Goal: Information Seeking & Learning: Learn about a topic

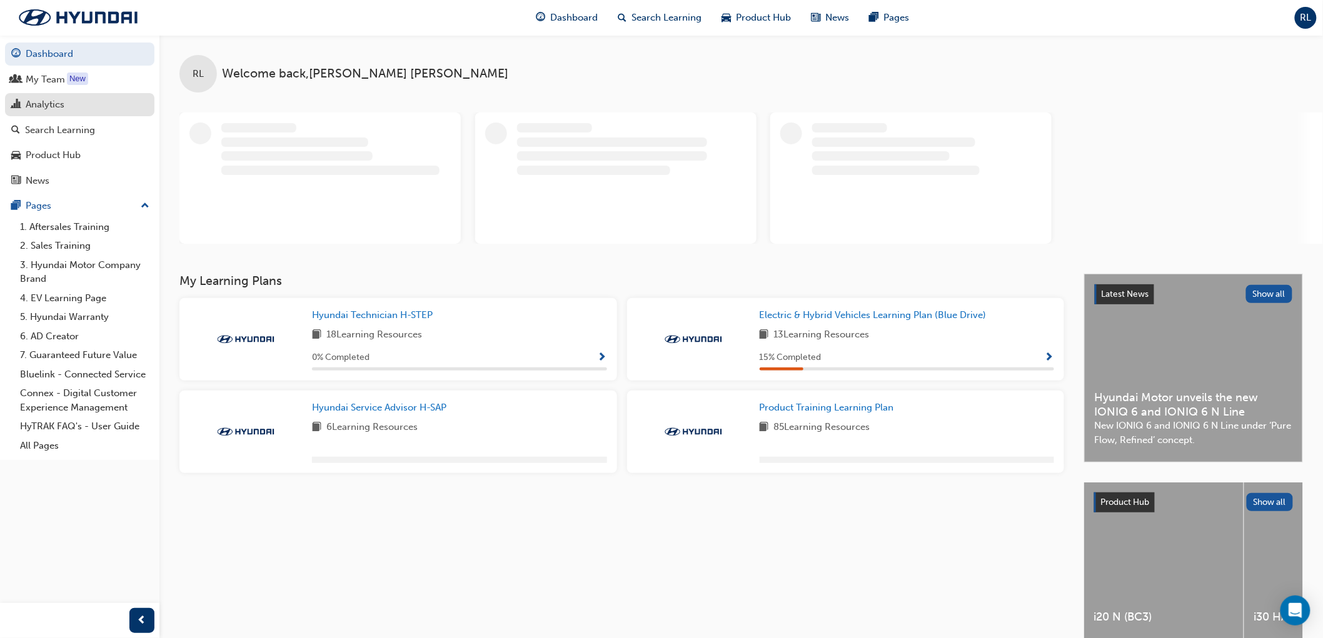
click at [55, 103] on div "Analytics" at bounding box center [45, 105] width 39 height 14
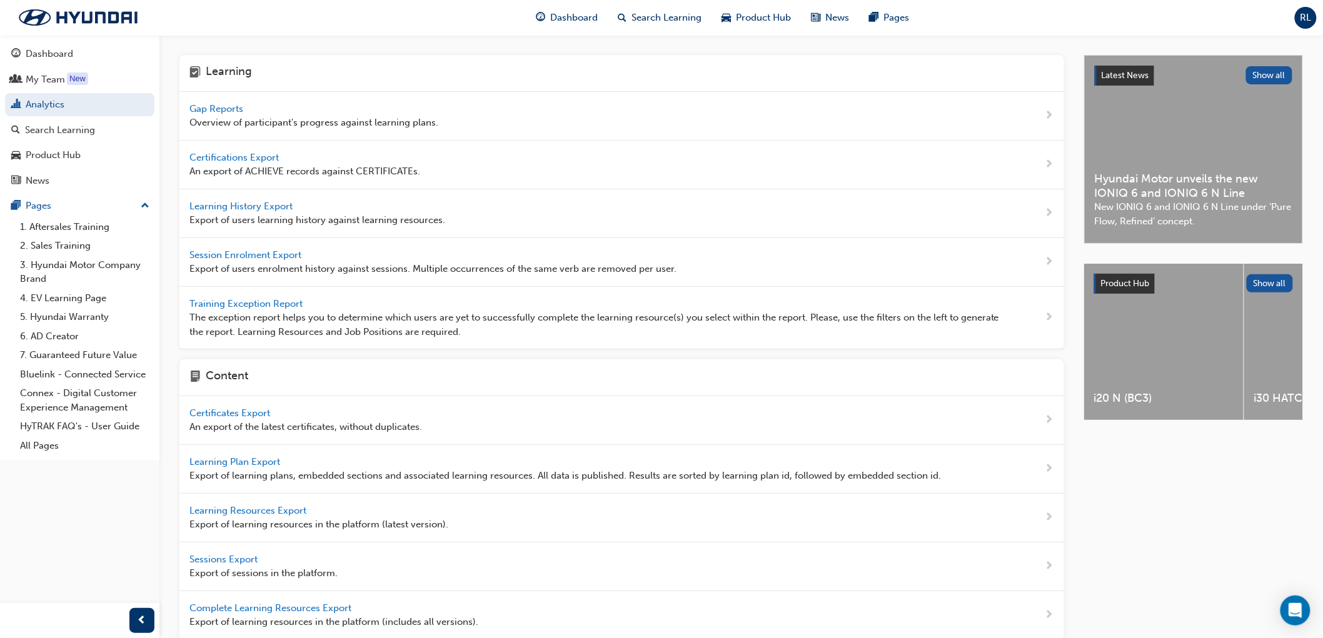
click at [222, 108] on span "Gap Reports" at bounding box center [217, 108] width 56 height 11
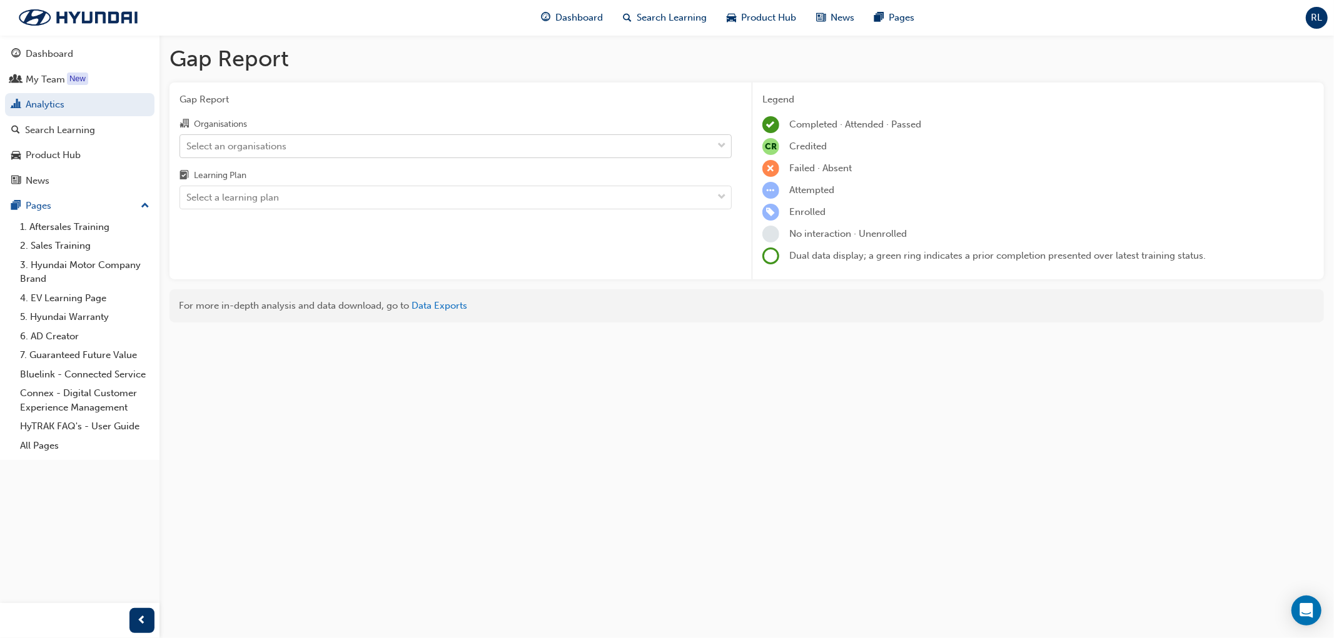
click at [248, 146] on div "Select an organisations" at bounding box center [236, 146] width 100 height 14
click at [188, 146] on input "Organisations Select an organisations" at bounding box center [186, 145] width 1 height 11
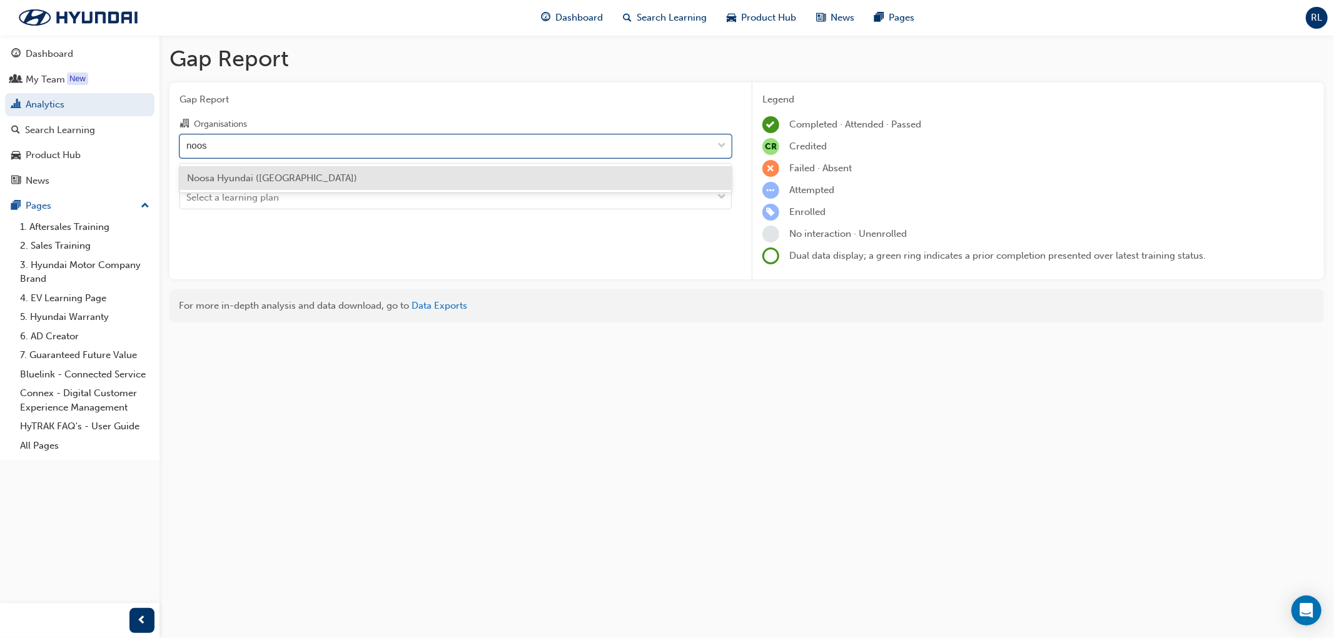
type input "noosa"
click at [254, 175] on span "Noosa Hyundai ([GEOGRAPHIC_DATA])" at bounding box center [272, 178] width 170 height 11
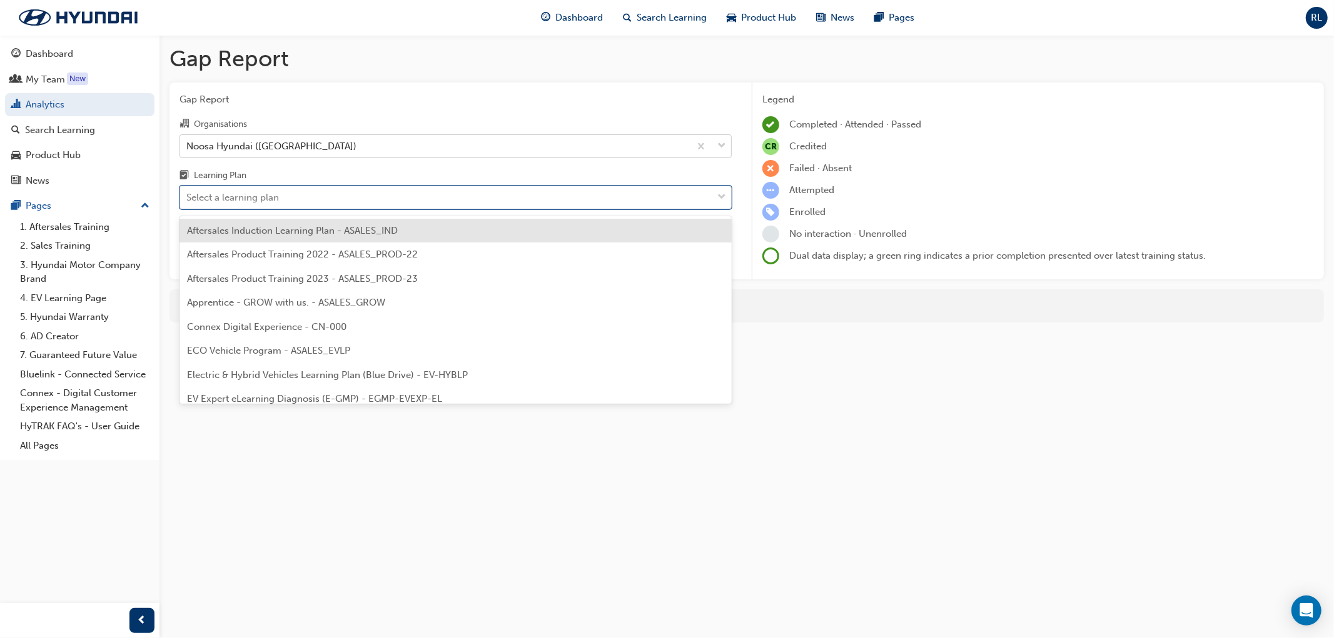
click at [200, 199] on div "Select a learning plan" at bounding box center [232, 198] width 93 height 14
click at [188, 199] on input "Learning Plan option Aftersales Induction Learning Plan - ASALES_IND focused, 1…" at bounding box center [186, 197] width 1 height 11
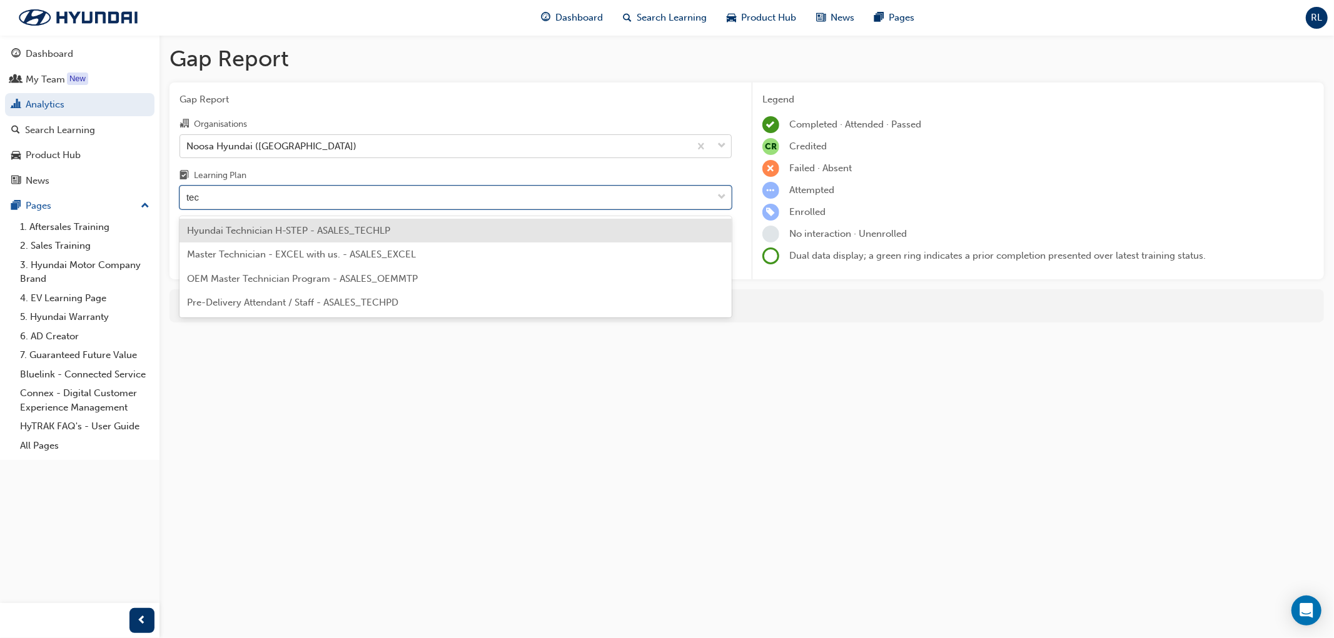
type input "tech"
click at [238, 229] on span "Hyundai Technician H-STEP - ASALES_TECHLP" at bounding box center [288, 230] width 203 height 11
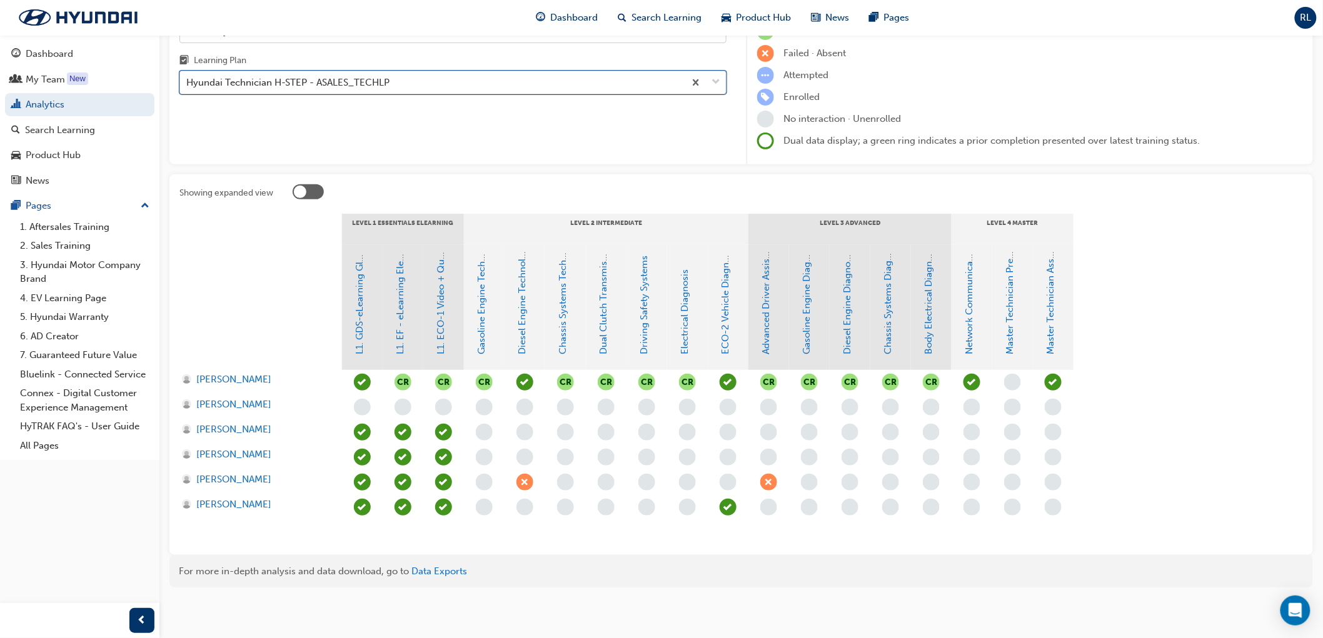
scroll to position [116, 0]
click at [718, 83] on span "down-icon" at bounding box center [716, 82] width 9 height 16
click at [188, 83] on input "Learning Plan Hyundai Technician H-STEP - ASALES_TECHLP" at bounding box center [186, 81] width 1 height 11
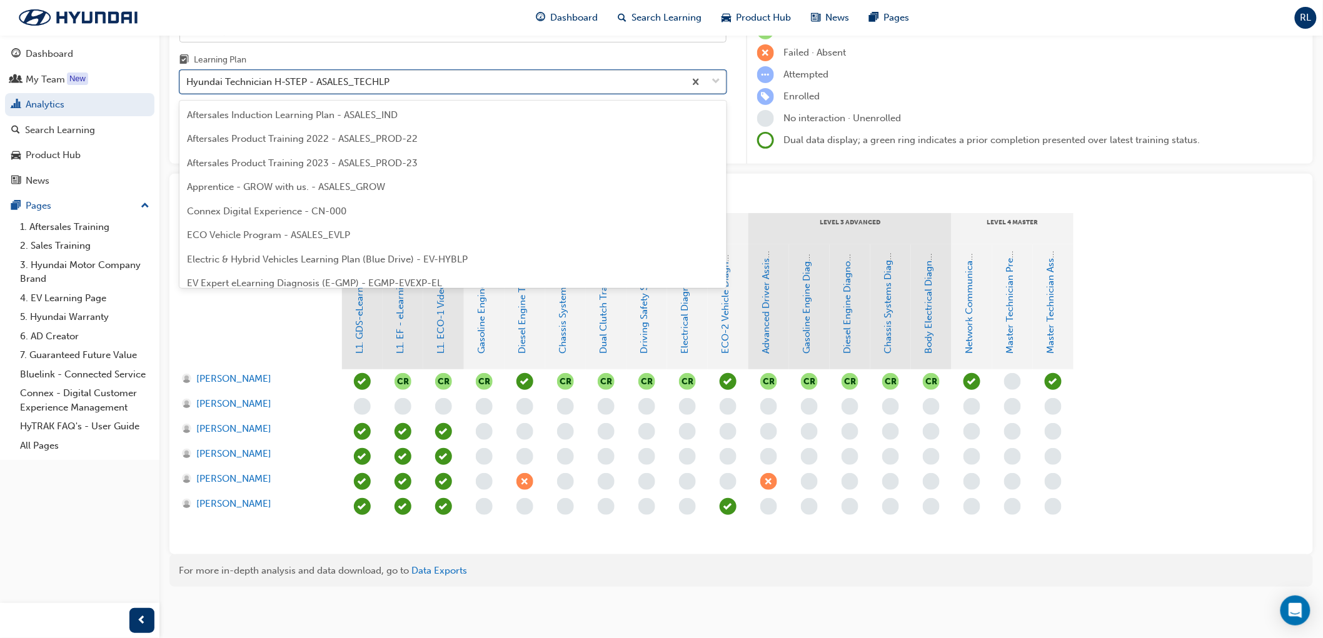
scroll to position [303, 0]
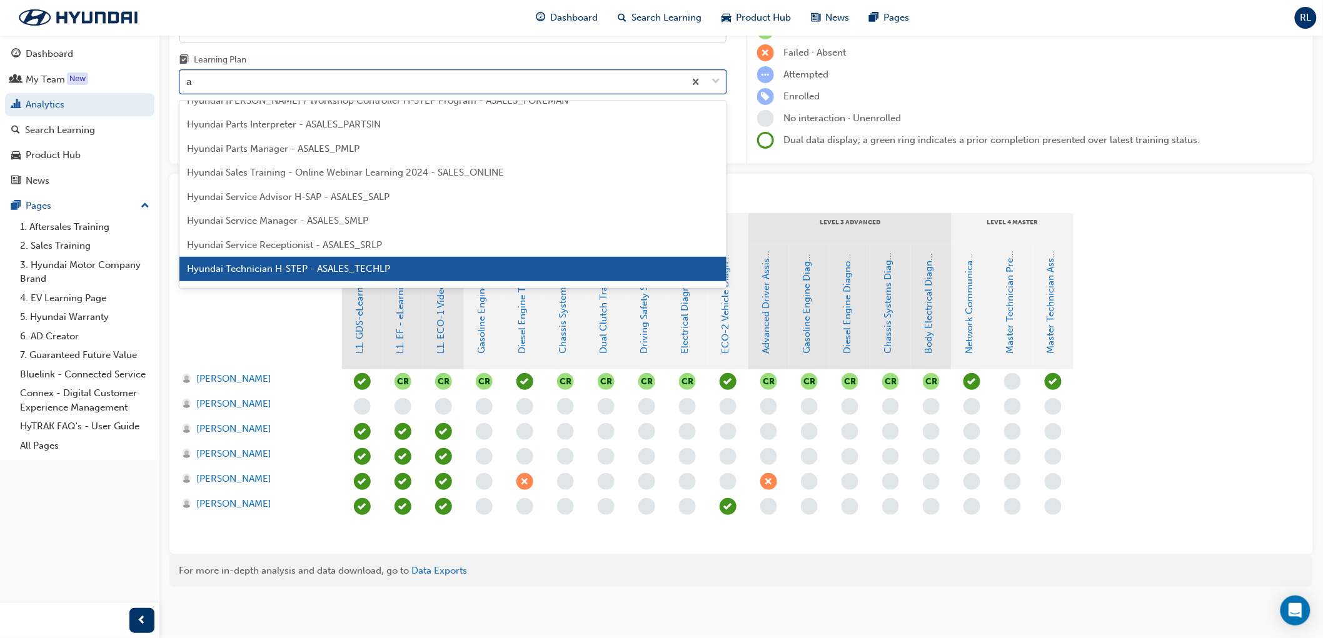
type input "ad"
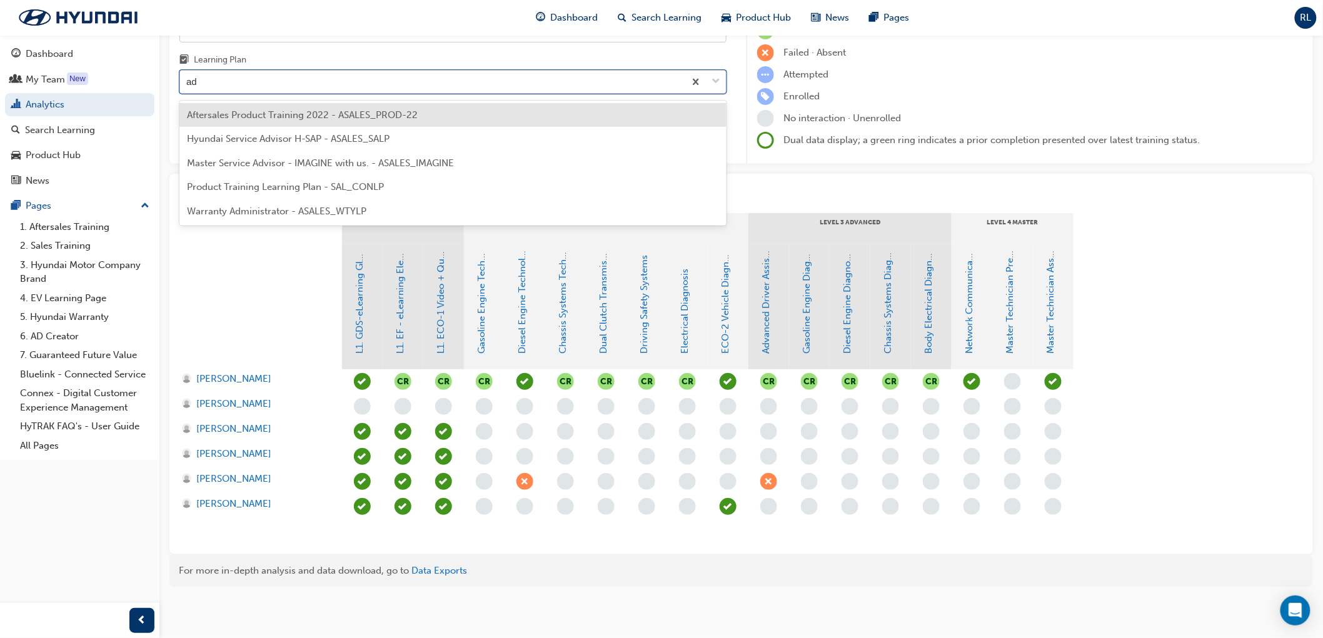
scroll to position [0, 0]
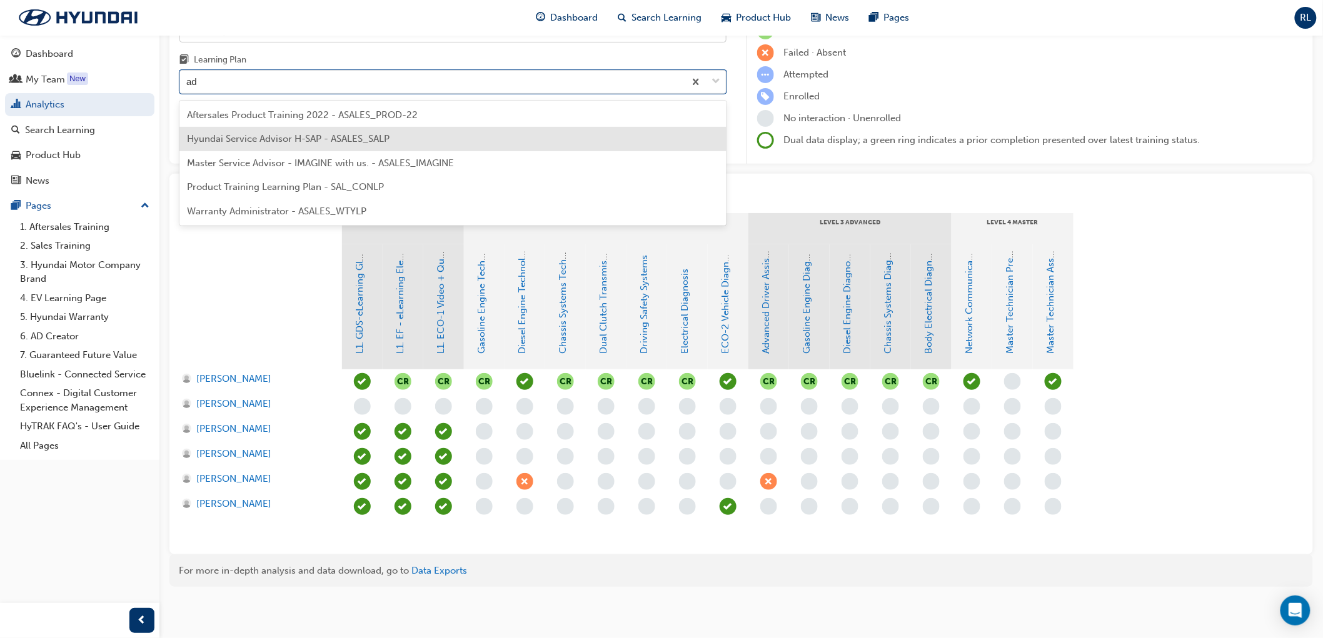
click at [270, 133] on span "Hyundai Service Advisor H-SAP - ASALES_SALP" at bounding box center [288, 138] width 203 height 11
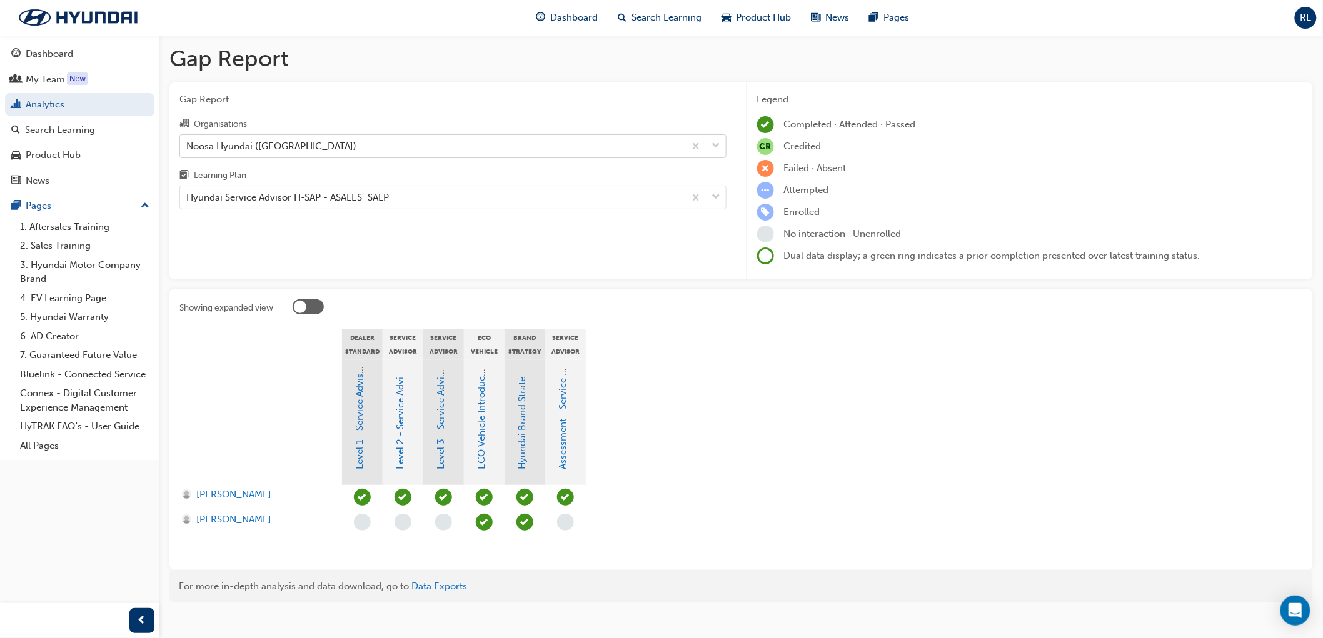
click at [184, 198] on div "Hyundai Service Advisor H-SAP - ASALES_SALP" at bounding box center [432, 198] width 505 height 22
click at [186, 198] on input "Learning Plan Hyundai Service Advisor H-SAP - ASALES_SALP" at bounding box center [186, 197] width 1 height 11
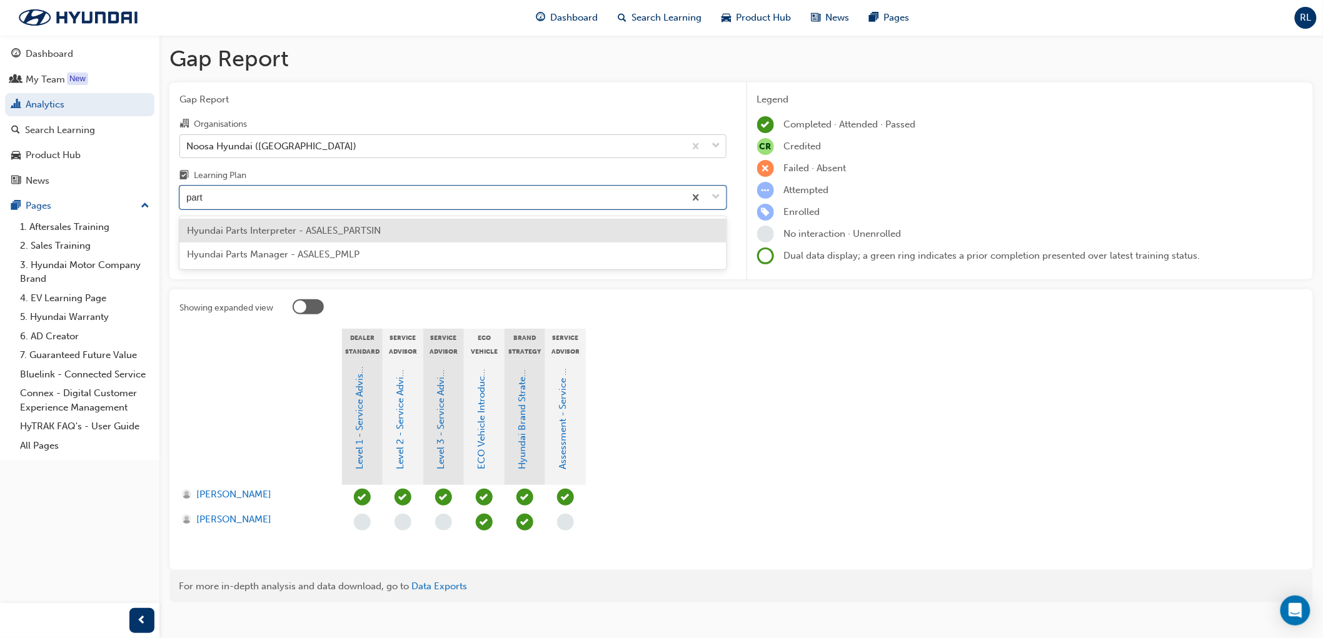
type input "parts"
click at [238, 226] on span "Hyundai Parts Interpreter - ASALES_PARTSIN" at bounding box center [284, 230] width 194 height 11
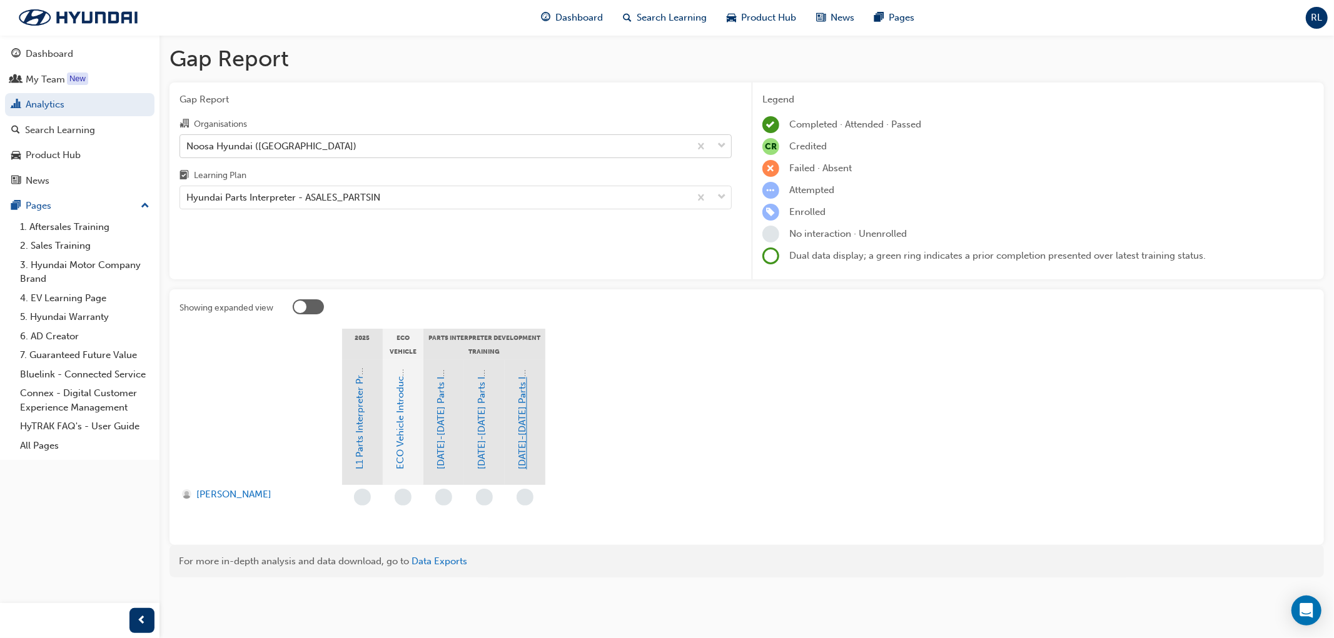
click at [520, 416] on link "[DATE]-[DATE] Parts Interpreter Level 3 Training" at bounding box center [522, 367] width 11 height 208
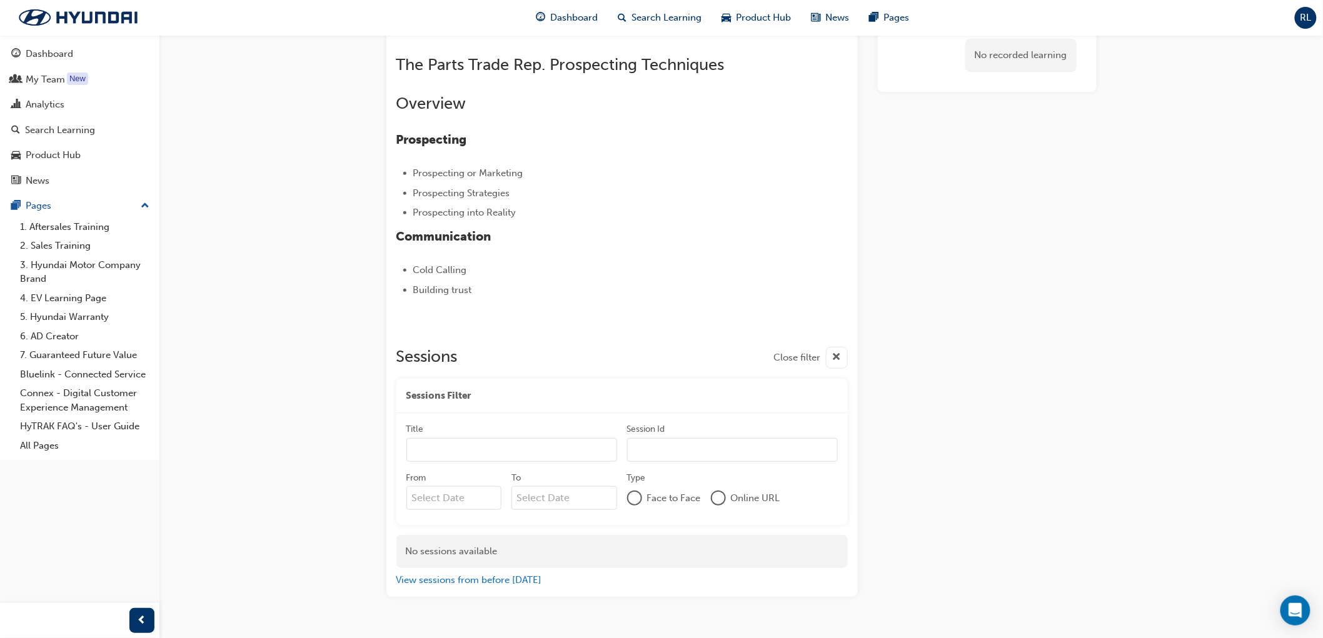
scroll to position [147, 0]
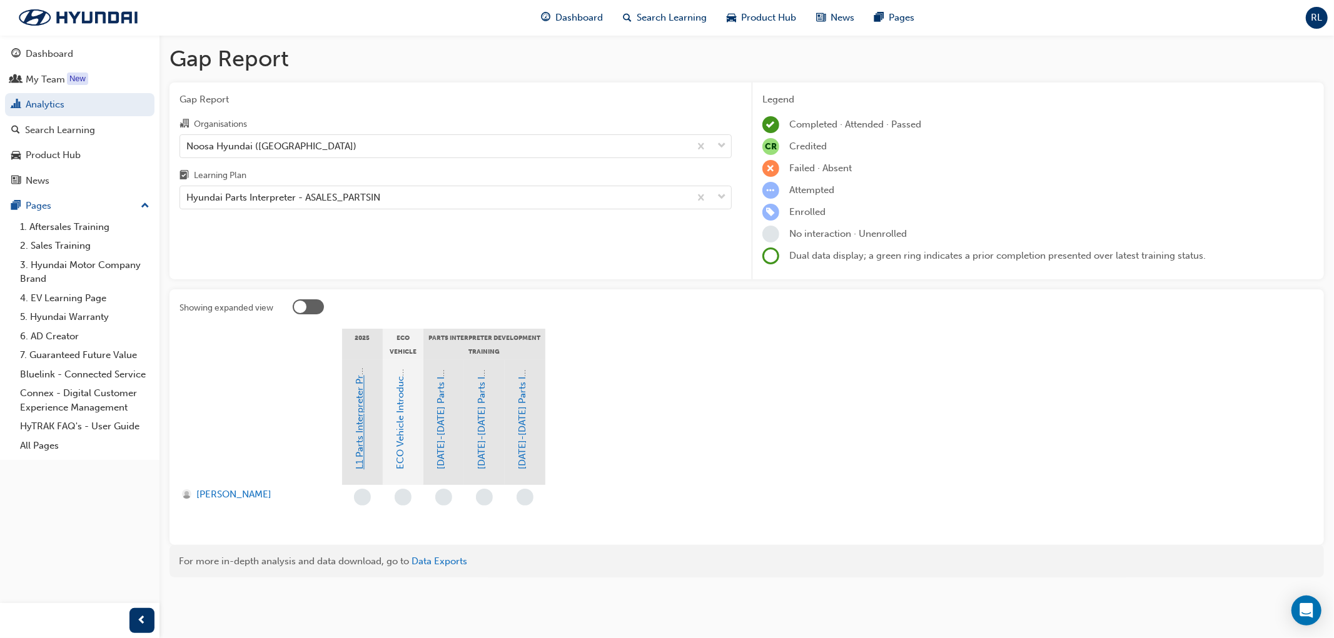
click at [358, 435] on link "L1 Parts Interpreter Program Level 1 Training" at bounding box center [359, 373] width 11 height 193
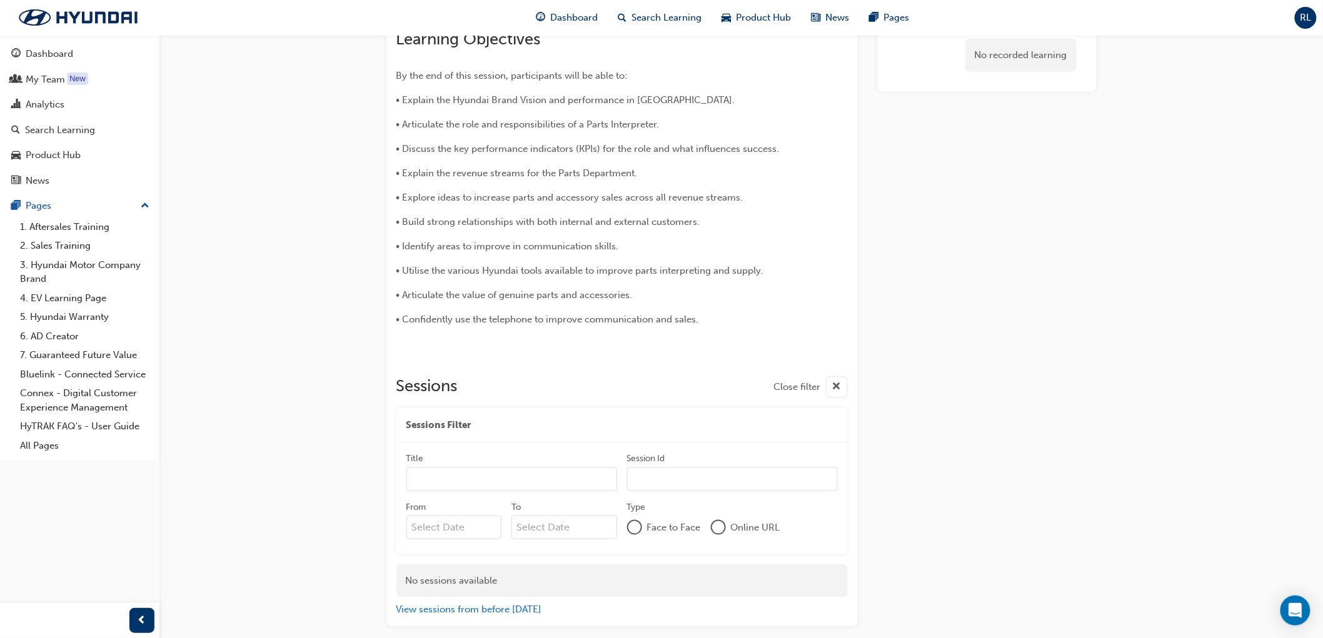
scroll to position [347, 0]
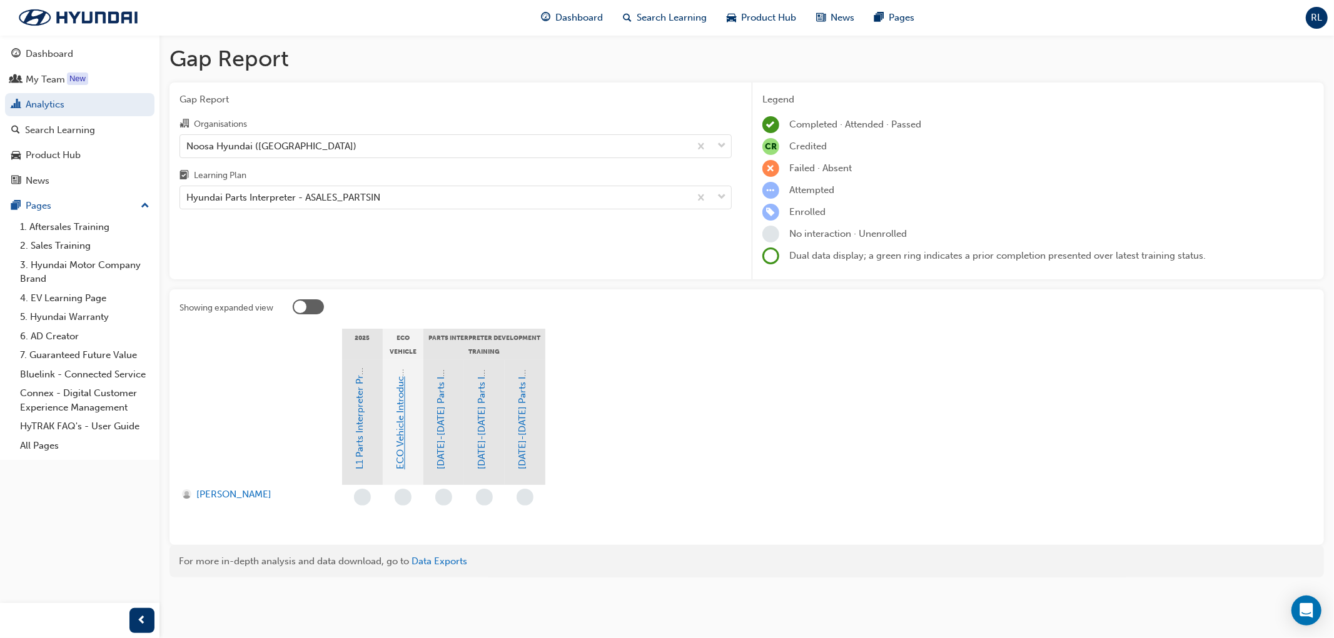
click at [398, 459] on link "ECO Vehicle Introduction and Safety Awareness" at bounding box center [400, 367] width 11 height 206
click at [986, 397] on section "2025 ECO Vehicle Program / EV [MEDICAL_DATA] Parts Interpreter Development Trai…" at bounding box center [746, 432] width 1134 height 206
